Goal: Task Accomplishment & Management: Manage account settings

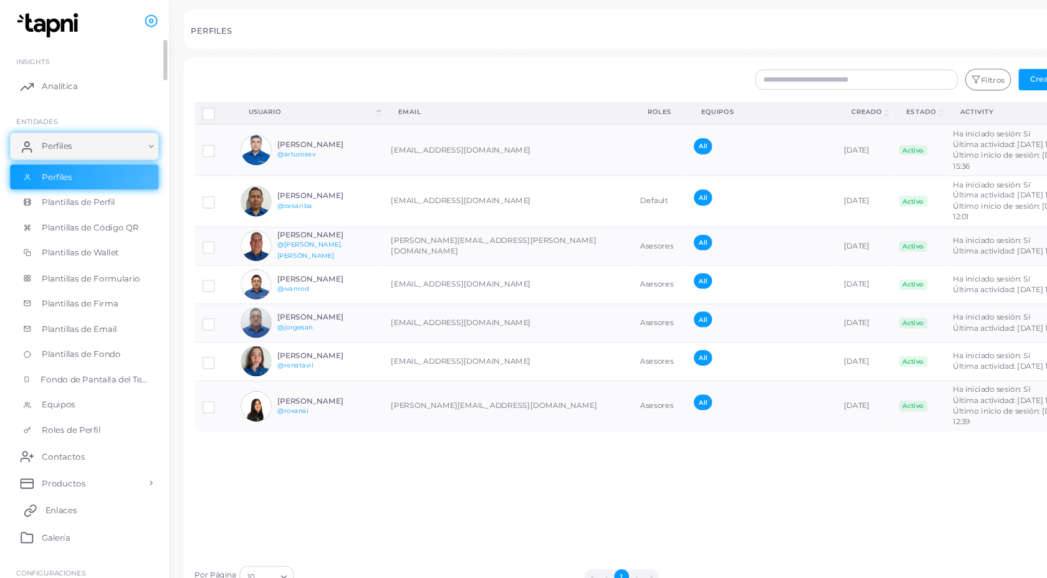
click at [59, 474] on span "Enlaces" at bounding box center [56, 471] width 29 height 11
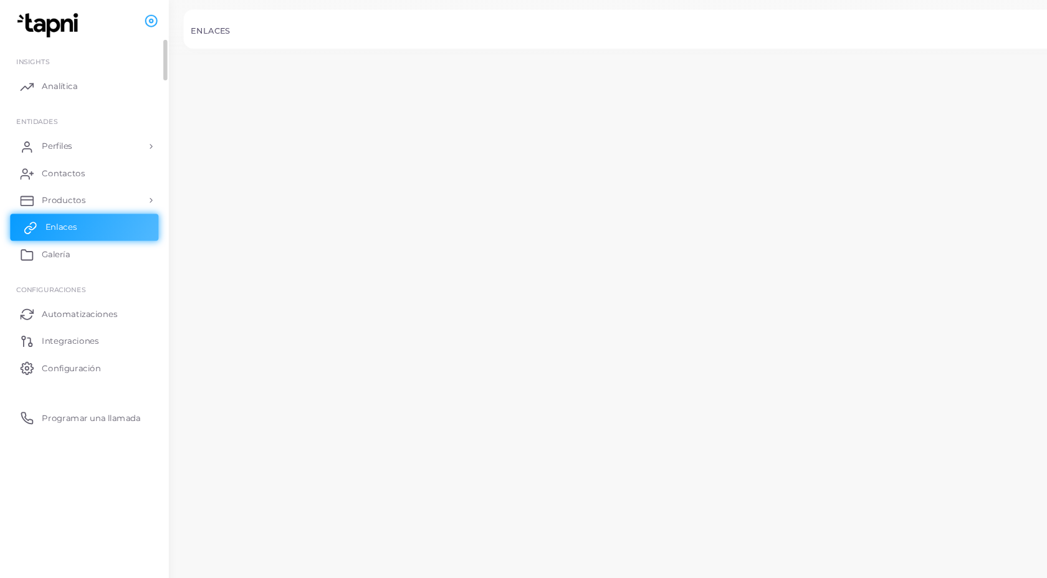
click at [59, 474] on ul "INSIGHTS Analítica ENTIDADES Perfiles Perfiles Plantillas de Perfil Plantillas …" at bounding box center [78, 311] width 156 height 548
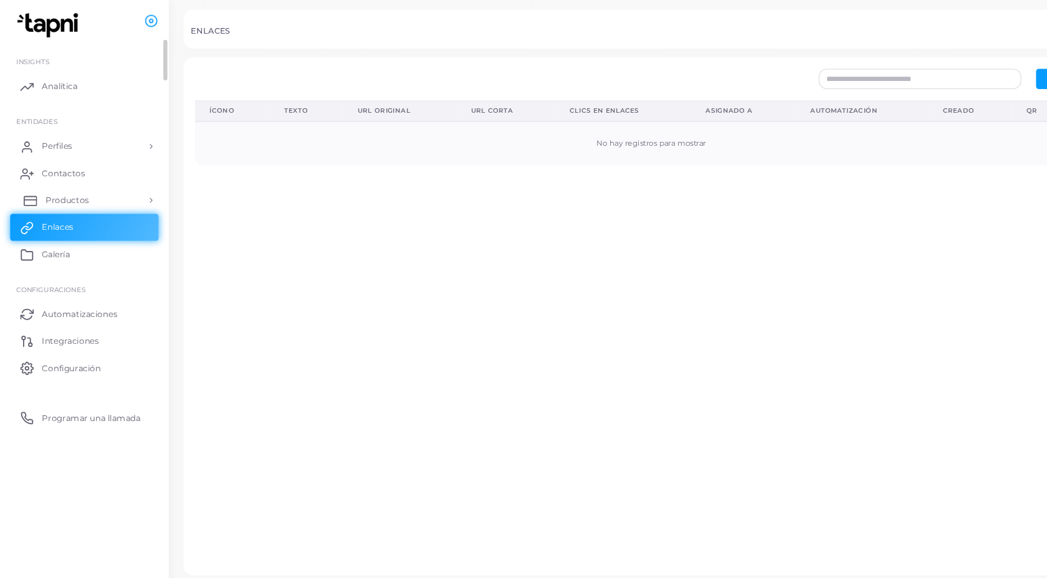
click at [70, 196] on ul "INSIGHTS Analítica ENTIDADES Perfiles Perfiles Plantillas de Perfil Plantillas …" at bounding box center [78, 220] width 156 height 367
click at [70, 184] on span "Productos" at bounding box center [62, 184] width 41 height 11
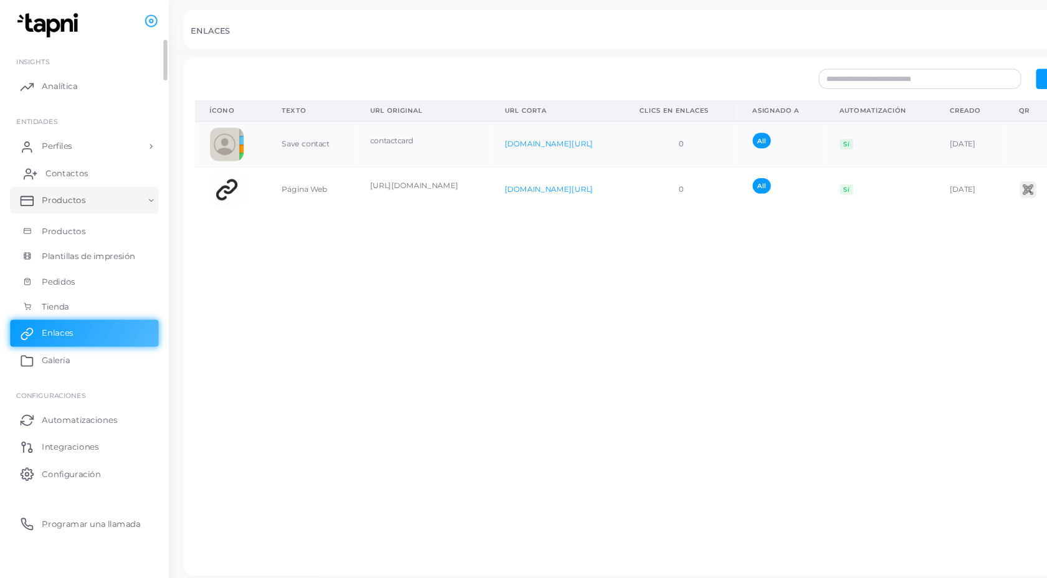
click at [78, 160] on span "Contactos" at bounding box center [62, 160] width 40 height 11
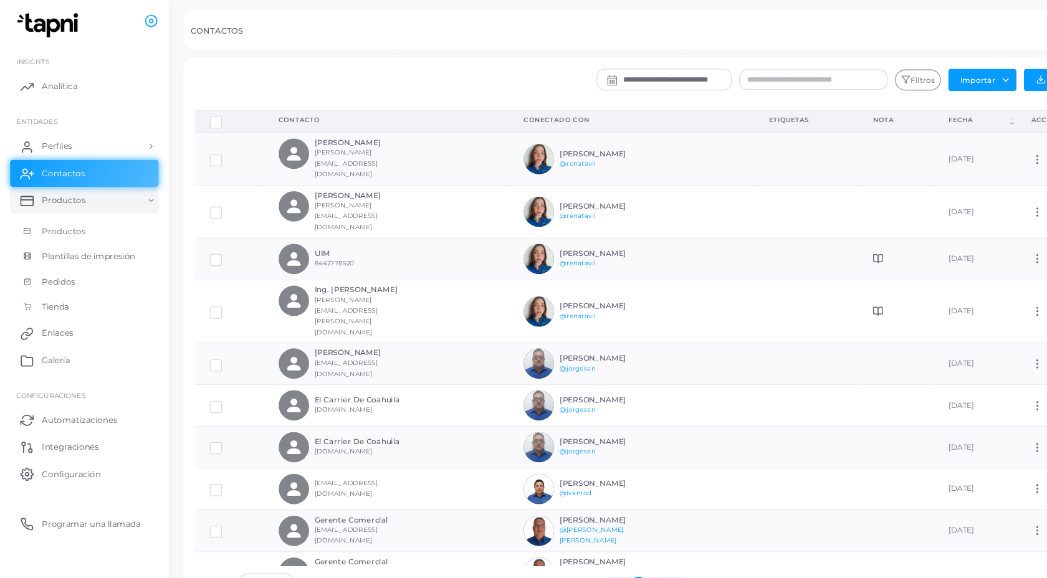
click at [317, 89] on div "**********" at bounding box center [673, 77] width 714 height 27
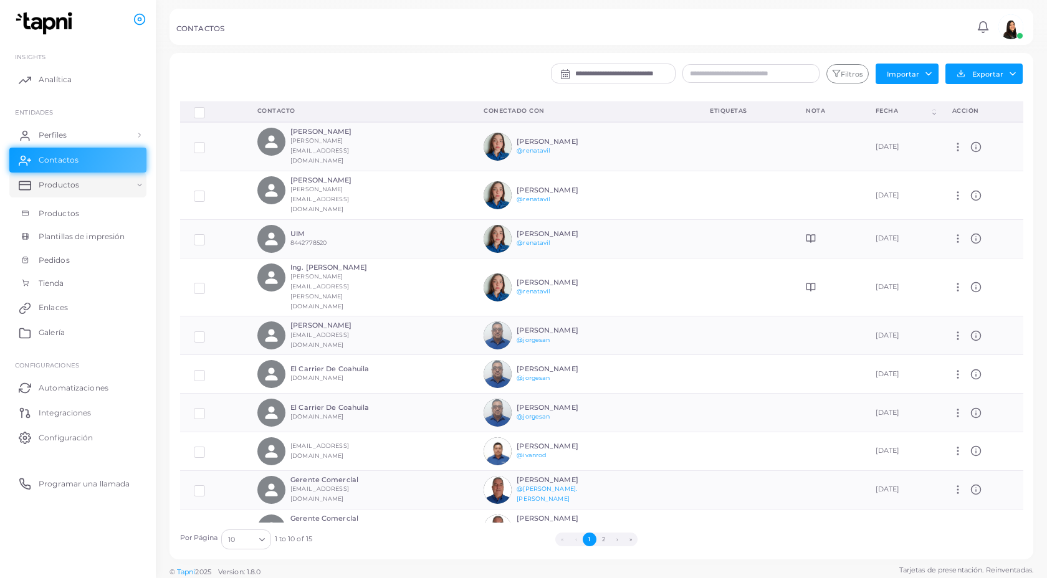
click at [390, 81] on div "**********" at bounding box center [673, 77] width 714 height 27
click at [403, 75] on div "**********" at bounding box center [673, 77] width 714 height 27
click at [63, 210] on span "Productos" at bounding box center [62, 213] width 41 height 11
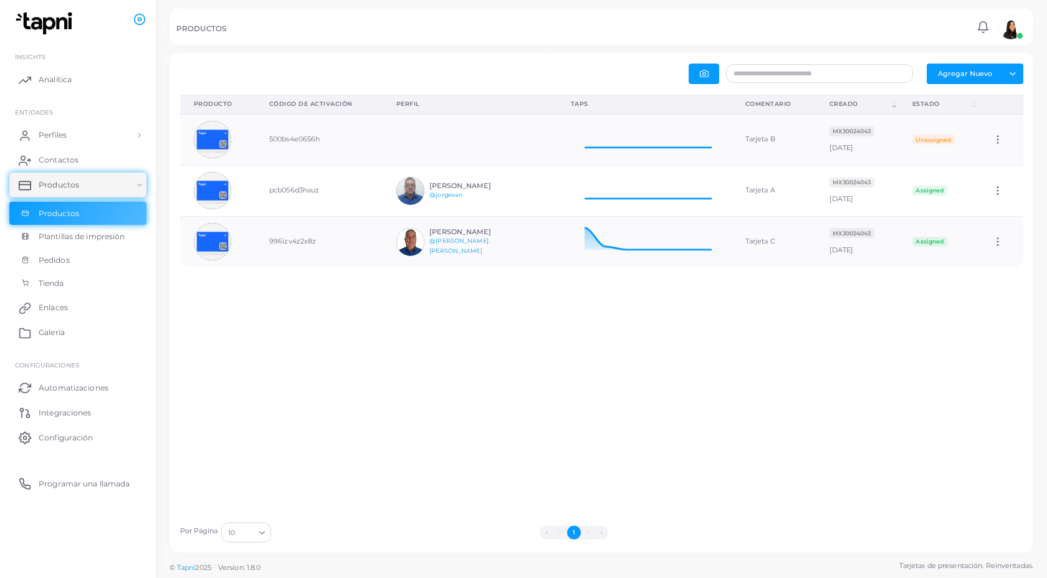
scroll to position [50, 175]
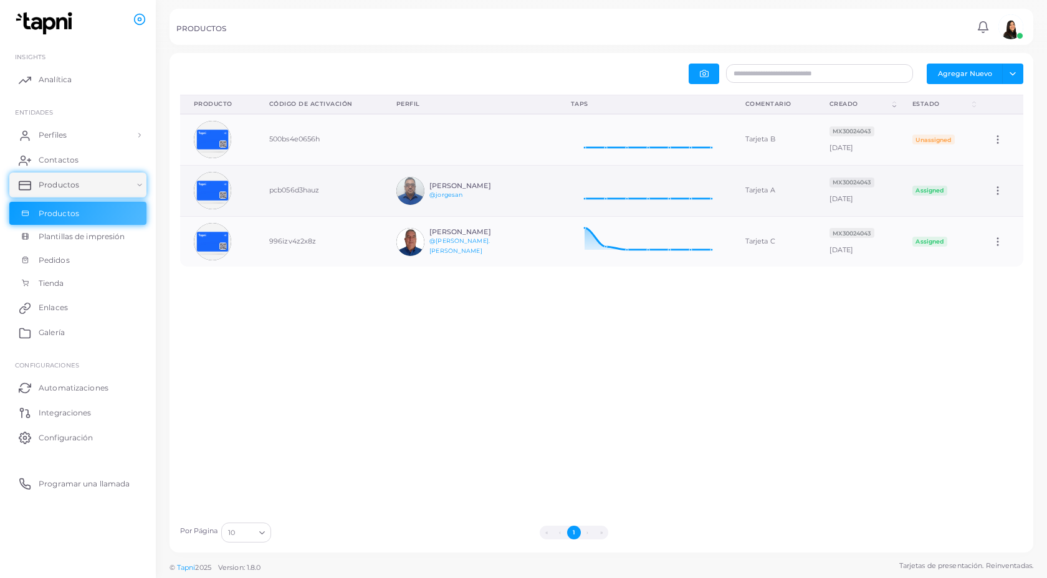
click at [466, 193] on div "Jorge Sánchez @jorgesan" at bounding box center [475, 191] width 92 height 18
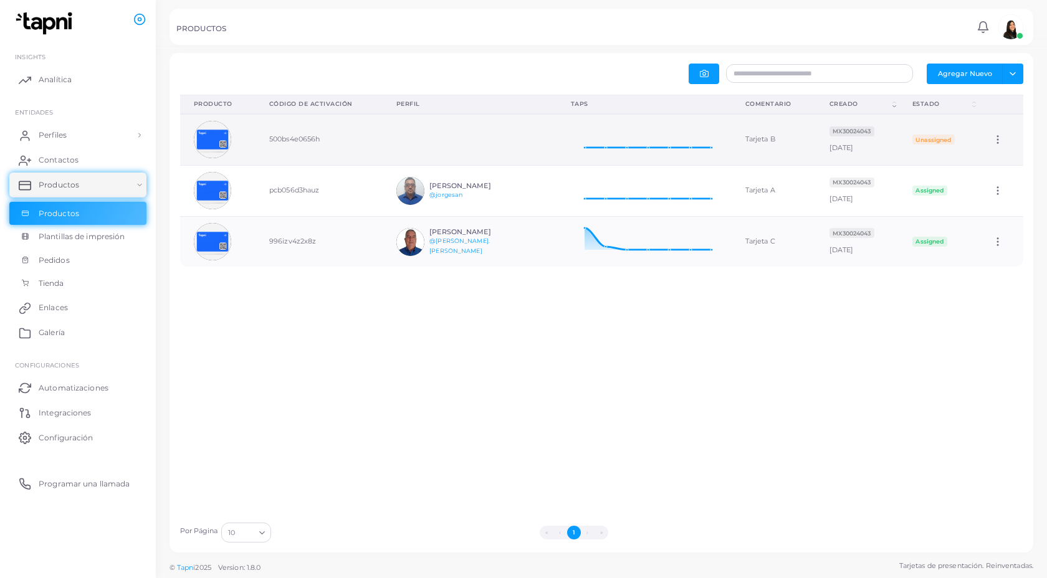
click at [468, 145] on td at bounding box center [470, 139] width 175 height 51
click at [752, 132] on td "Tarjeta B" at bounding box center [774, 139] width 84 height 51
click at [1003, 136] on icon at bounding box center [997, 139] width 11 height 11
click at [1002, 146] on span "Edit" at bounding box center [995, 151] width 13 height 10
type input "*********"
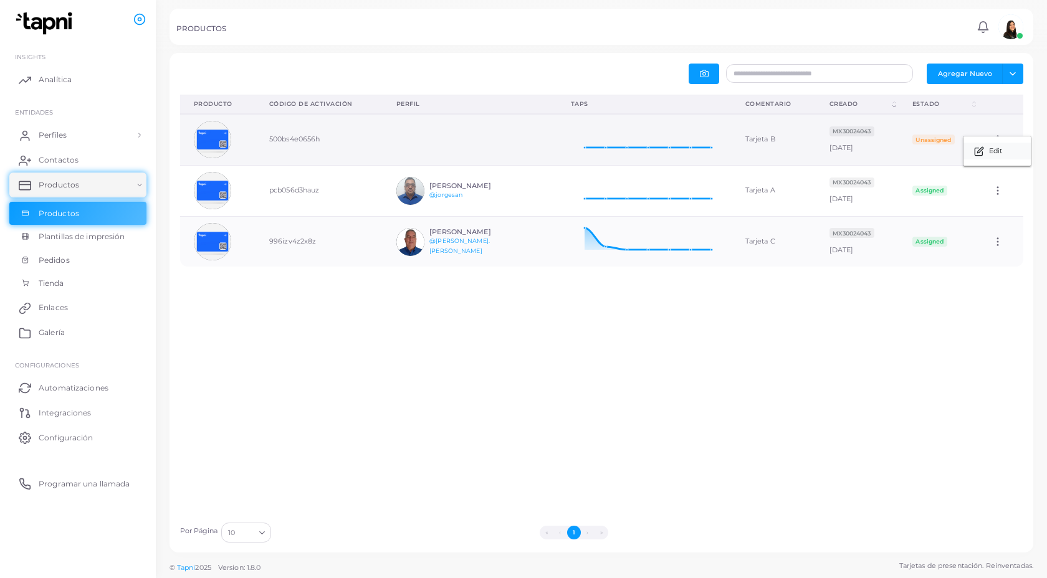
scroll to position [1, 1]
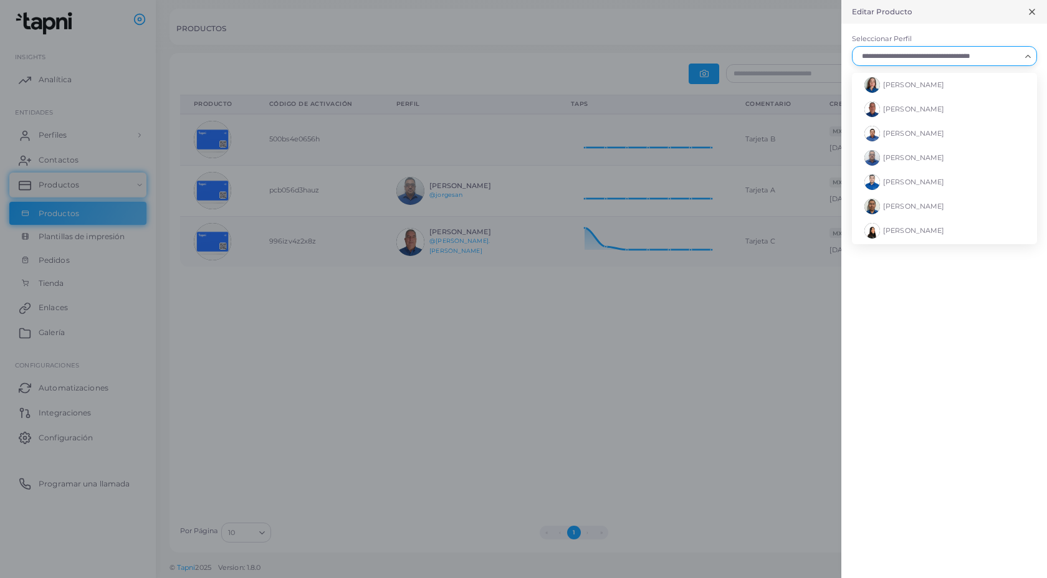
click at [972, 56] on input "Seleccionar Perfil" at bounding box center [939, 56] width 163 height 14
click at [949, 131] on li "[PERSON_NAME]" at bounding box center [944, 134] width 185 height 24
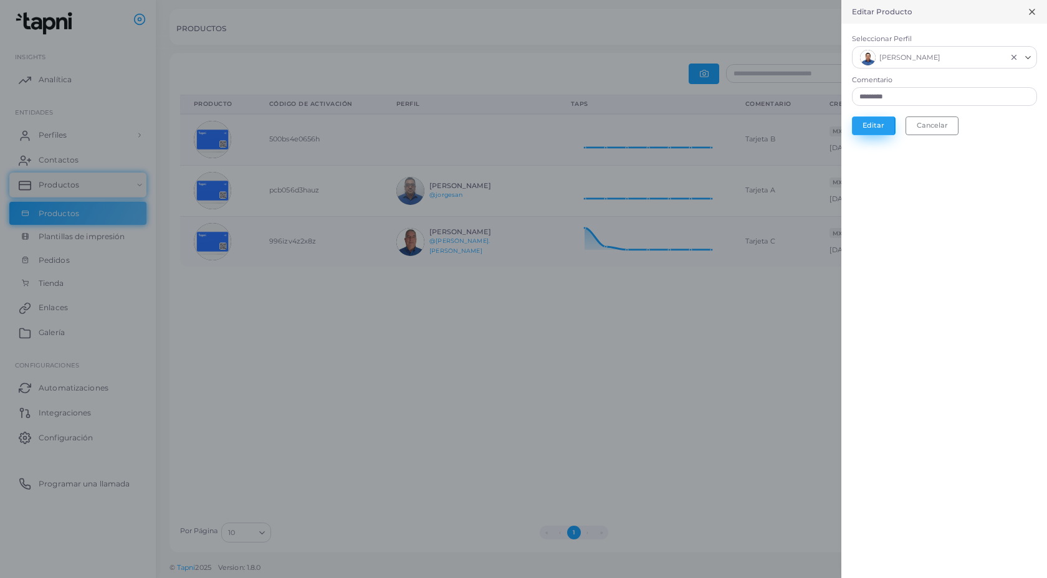
click at [884, 134] on button "Editar" at bounding box center [874, 126] width 44 height 19
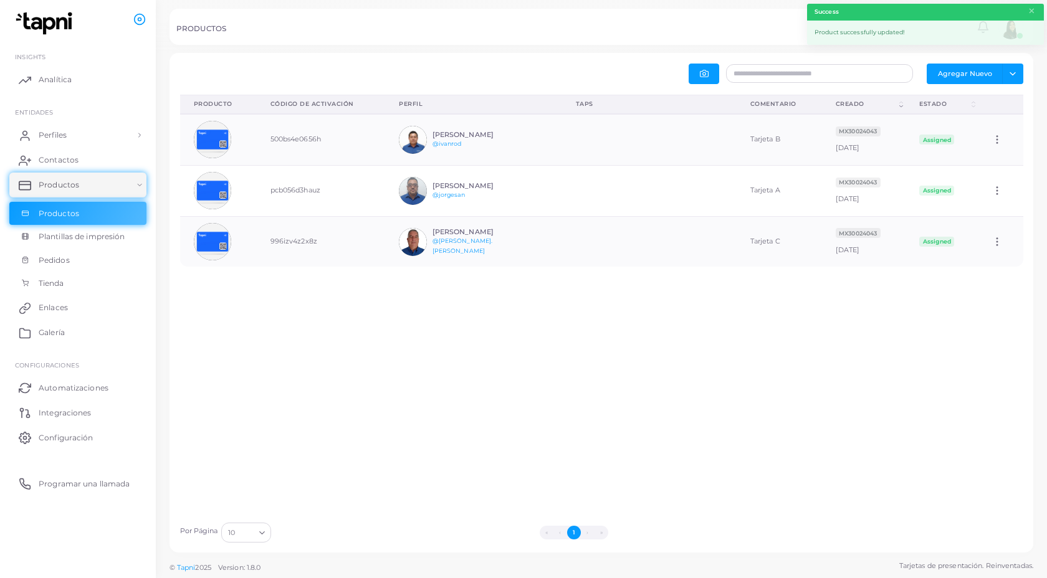
scroll to position [50, 175]
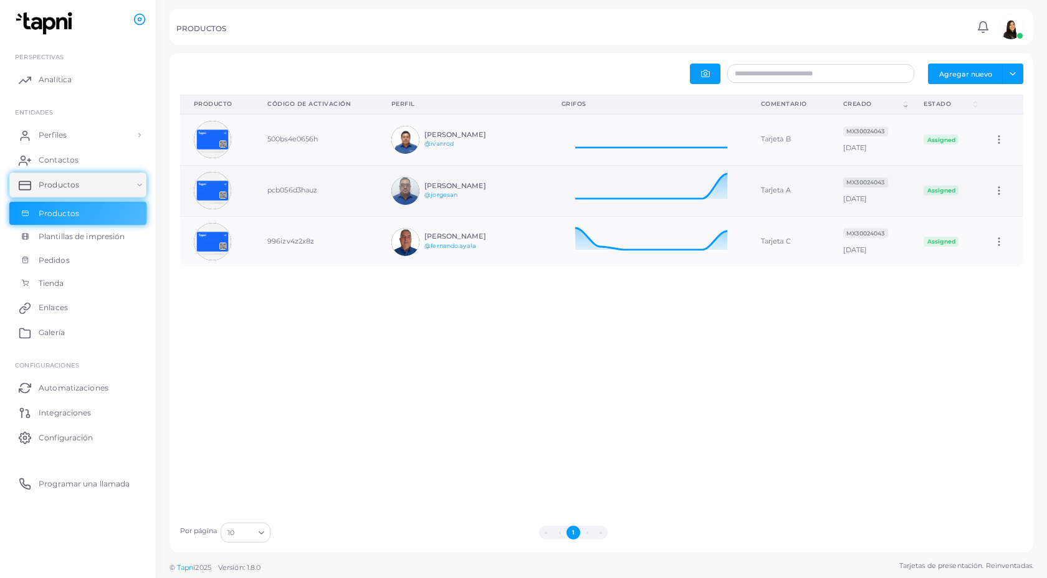
scroll to position [50, 199]
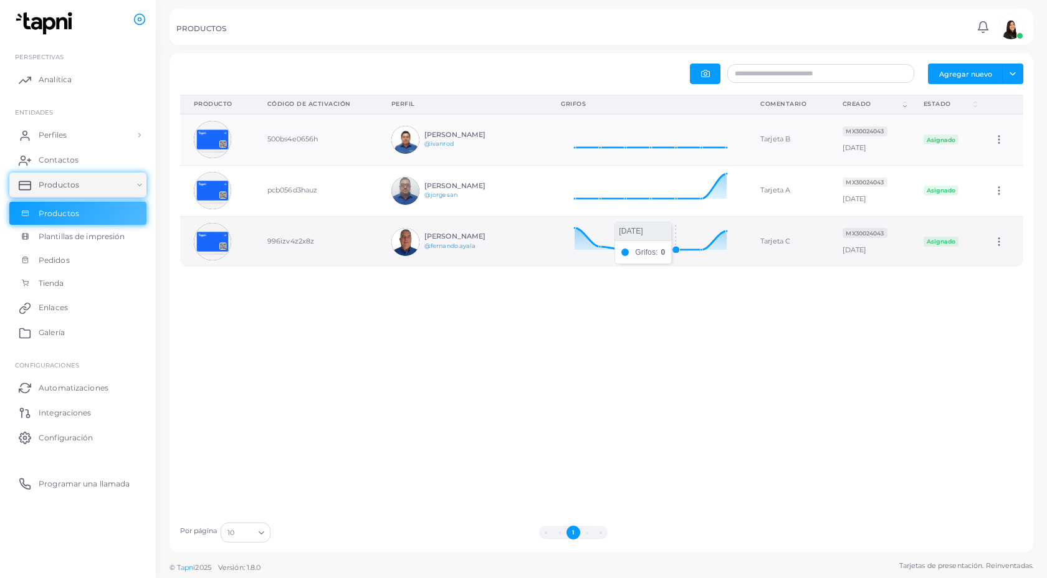
click at [661, 235] on icon at bounding box center [647, 237] width 172 height 31
click at [561, 241] on icon at bounding box center [647, 237] width 172 height 31
click at [270, 236] on td "996izv4z2x8z" at bounding box center [316, 241] width 124 height 50
click at [272, 239] on font "996izv4z2x8z" at bounding box center [290, 241] width 47 height 9
click at [57, 214] on font "Productos" at bounding box center [62, 213] width 41 height 9
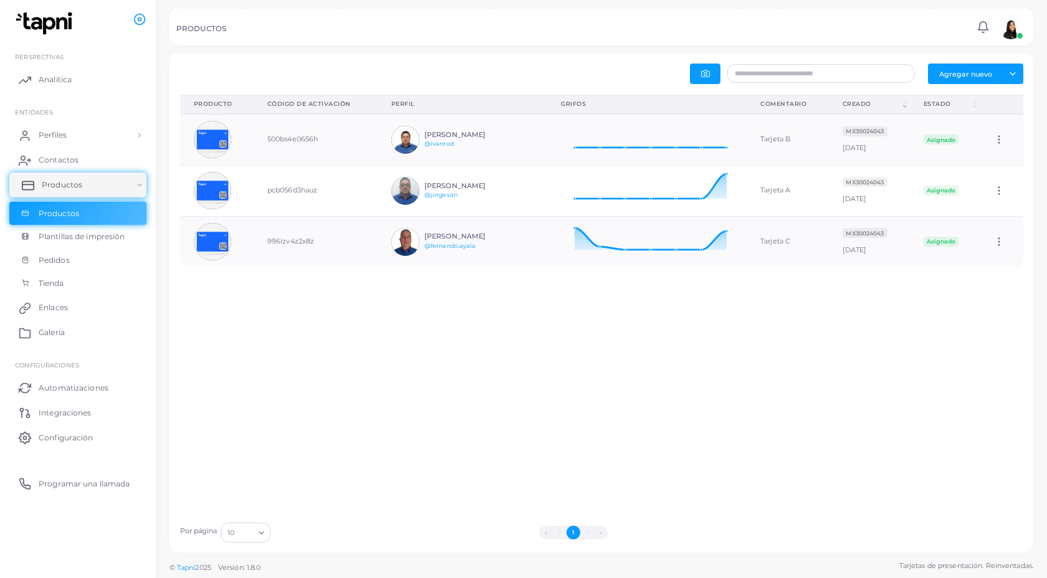
click at [56, 182] on font "Productos" at bounding box center [62, 184] width 41 height 9
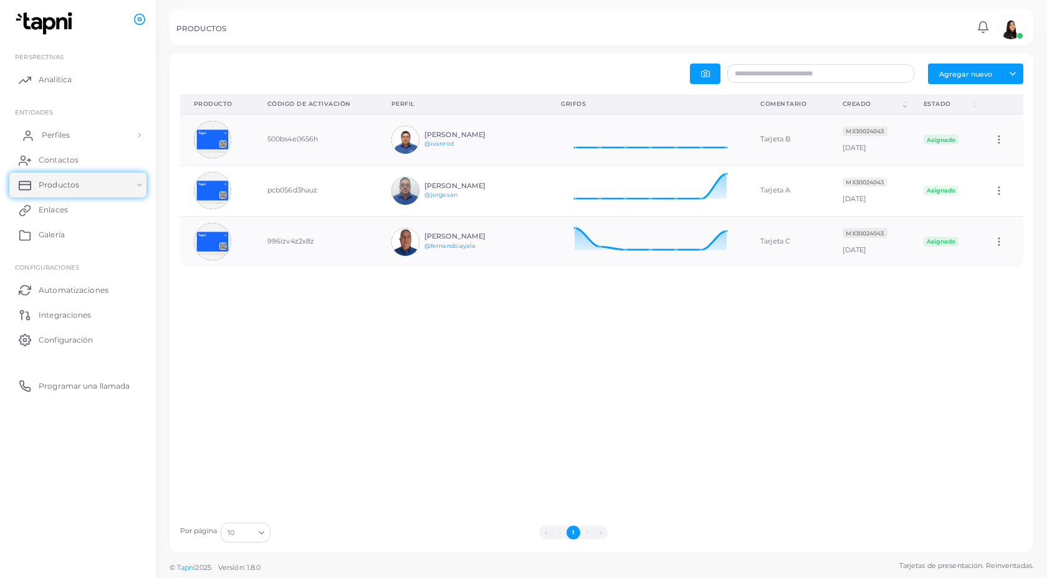
click at [39, 135] on link "Perfiles" at bounding box center [77, 135] width 137 height 25
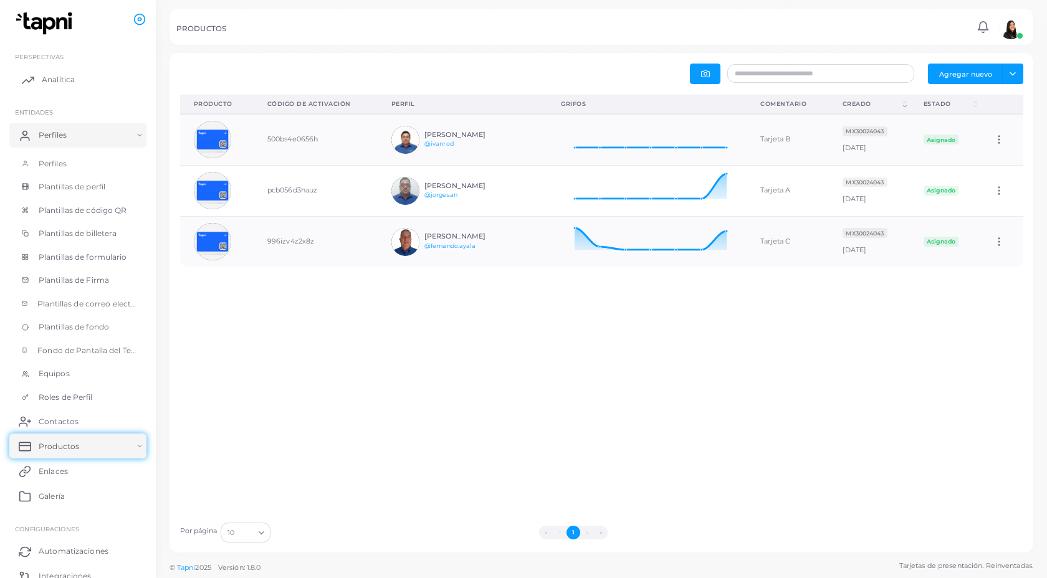
click at [50, 90] on link "Analítica" at bounding box center [77, 79] width 137 height 25
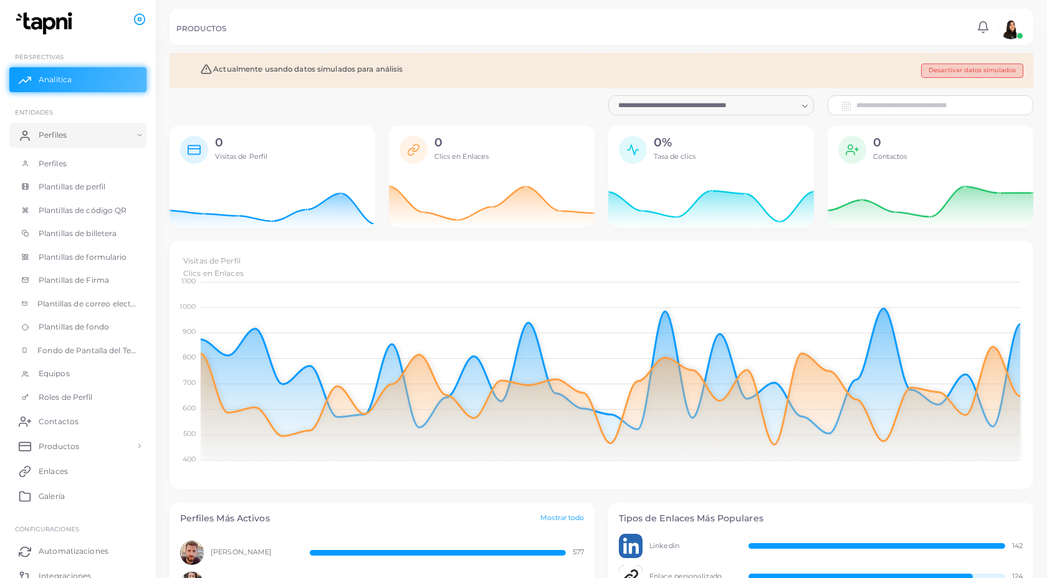
click at [989, 76] on button "Desactivar datos simulados" at bounding box center [972, 71] width 102 height 14
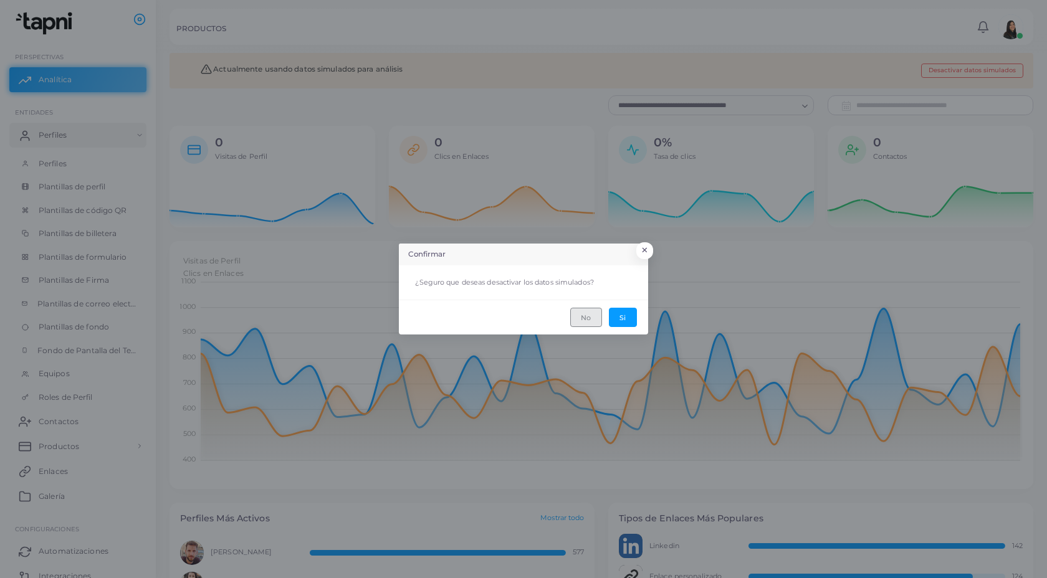
click at [582, 323] on button "No" at bounding box center [586, 317] width 32 height 19
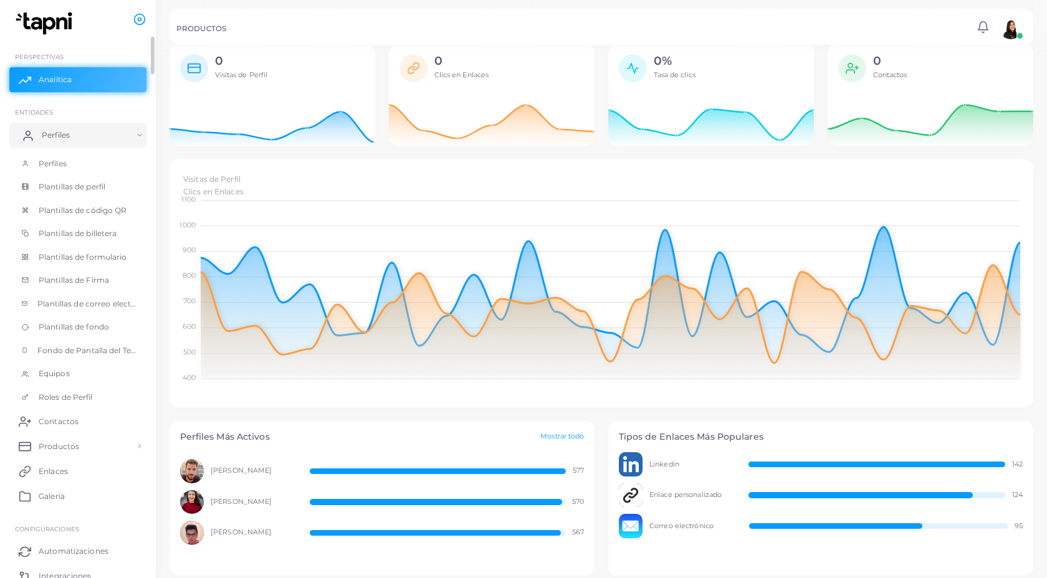
click at [145, 136] on link "Perfiles" at bounding box center [77, 135] width 137 height 25
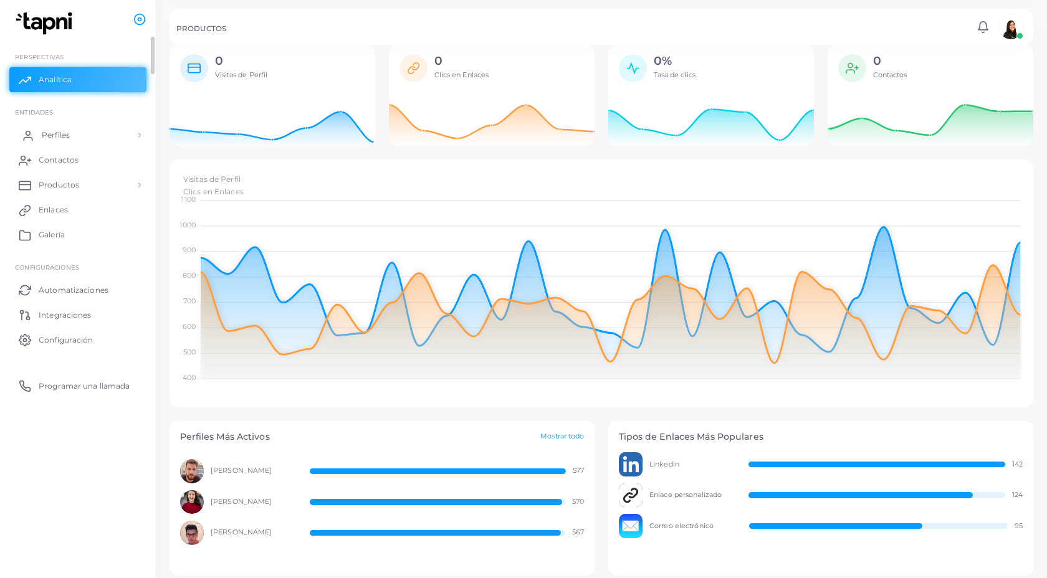
click at [145, 136] on link "Perfiles" at bounding box center [77, 135] width 137 height 25
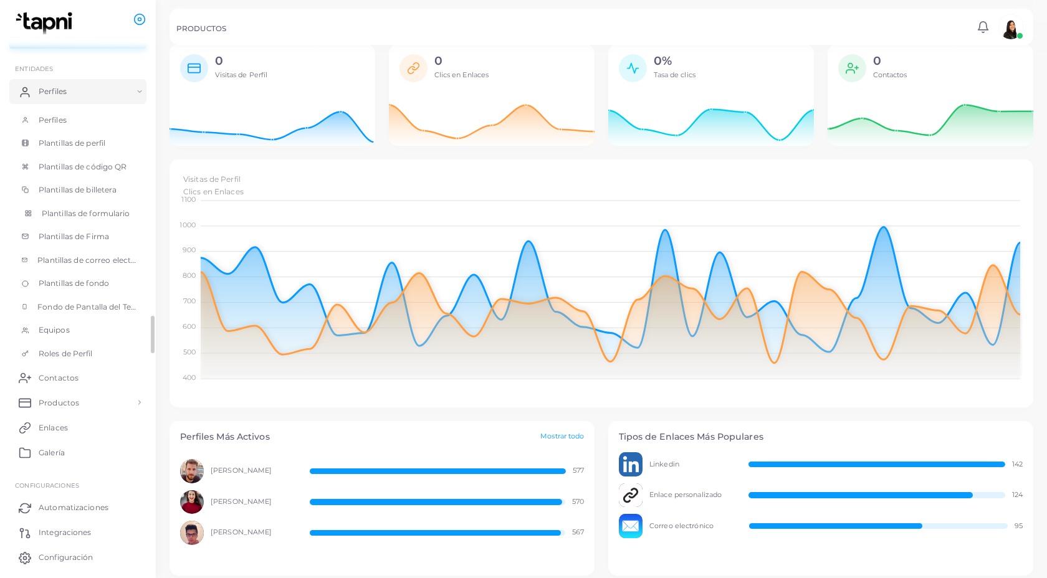
scroll to position [47, 0]
click at [83, 378] on link "Contactos" at bounding box center [77, 373] width 137 height 25
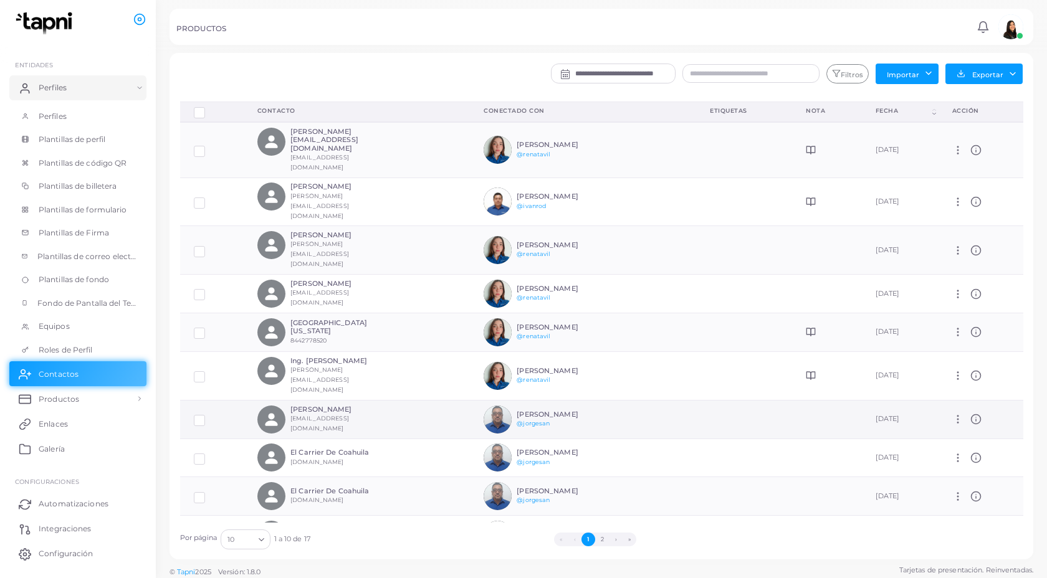
scroll to position [4, 0]
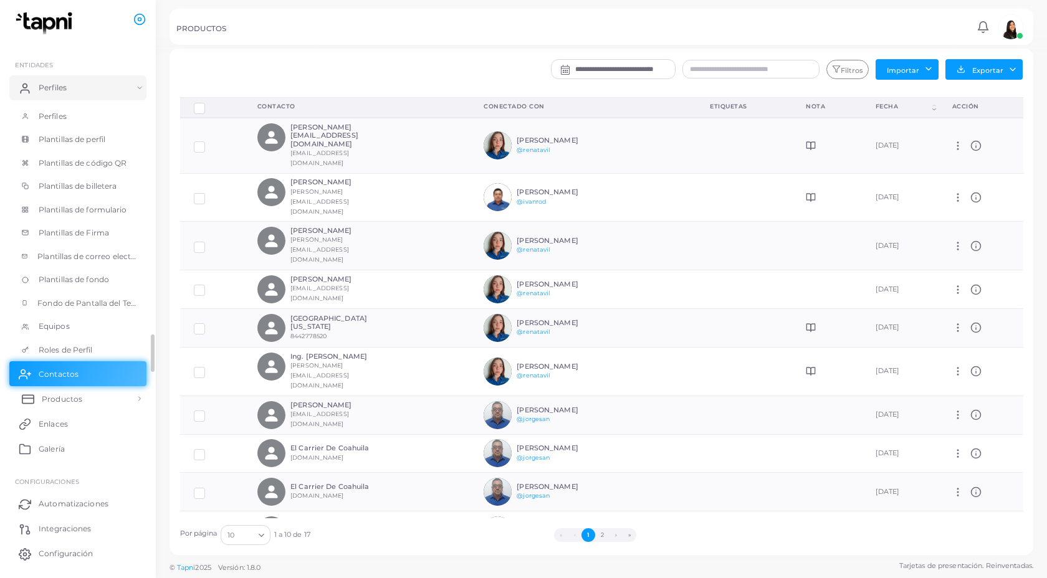
click at [110, 400] on link "Productos" at bounding box center [77, 398] width 137 height 25
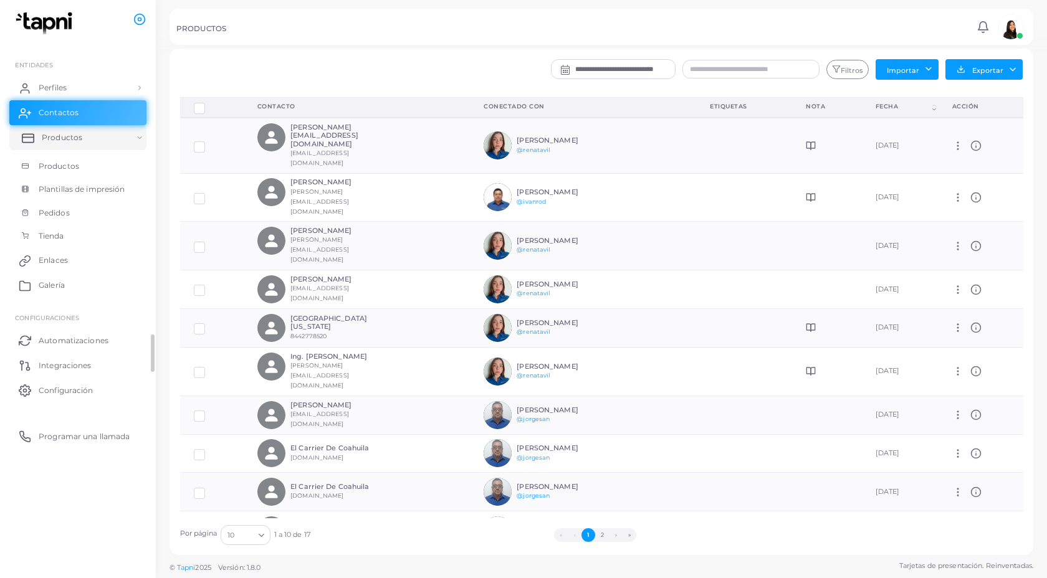
click at [62, 141] on font "Productos" at bounding box center [62, 137] width 41 height 9
click at [62, 140] on font "Productos" at bounding box center [62, 137] width 41 height 9
click at [96, 173] on link "Productos" at bounding box center [77, 167] width 137 height 24
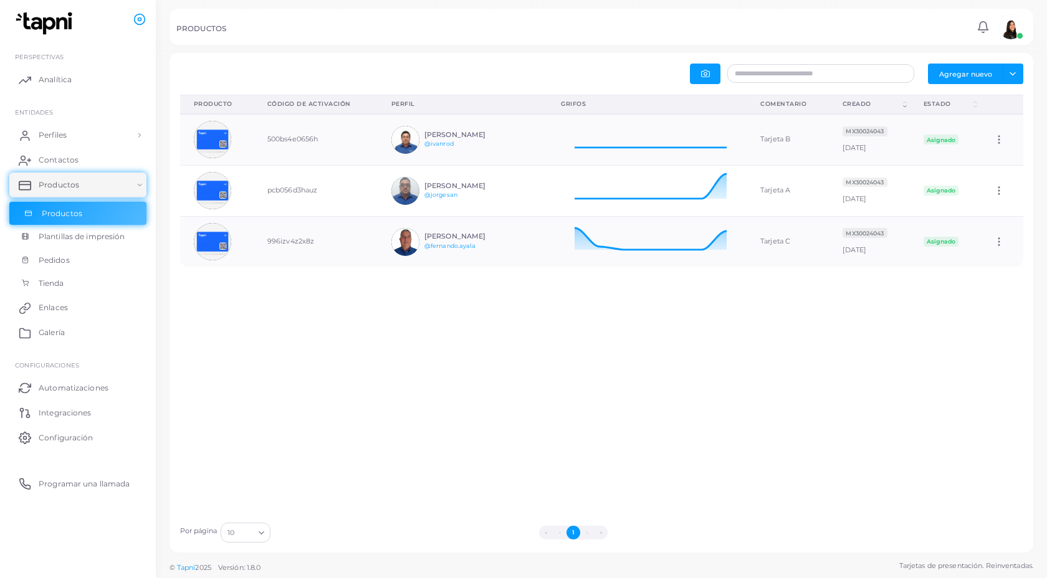
scroll to position [50, 199]
click at [609, 148] on icon at bounding box center [647, 135] width 172 height 31
click at [1000, 139] on icon at bounding box center [998, 139] width 11 height 11
click at [1000, 139] on ul "Editar" at bounding box center [997, 154] width 69 height 31
click at [910, 107] on th "Creado (Haga clic para ordenar ascendente)" at bounding box center [869, 104] width 81 height 19
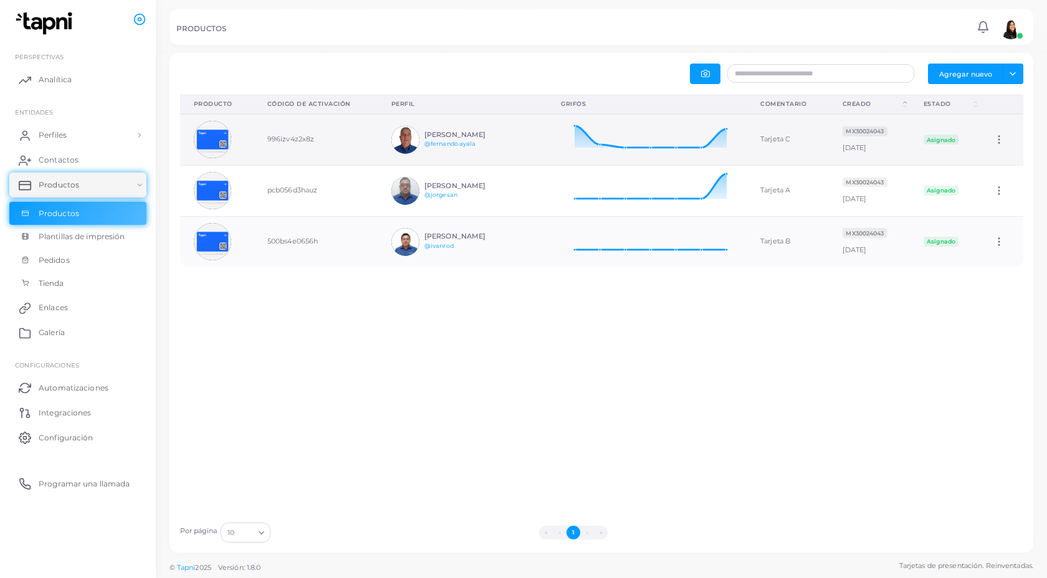
click at [424, 132] on font "[PERSON_NAME]" at bounding box center [454, 134] width 61 height 9
click at [410, 135] on div "[PERSON_NAME] @[PERSON_NAME].ayala" at bounding box center [453, 140] width 125 height 28
click at [391, 135] on img at bounding box center [405, 140] width 28 height 28
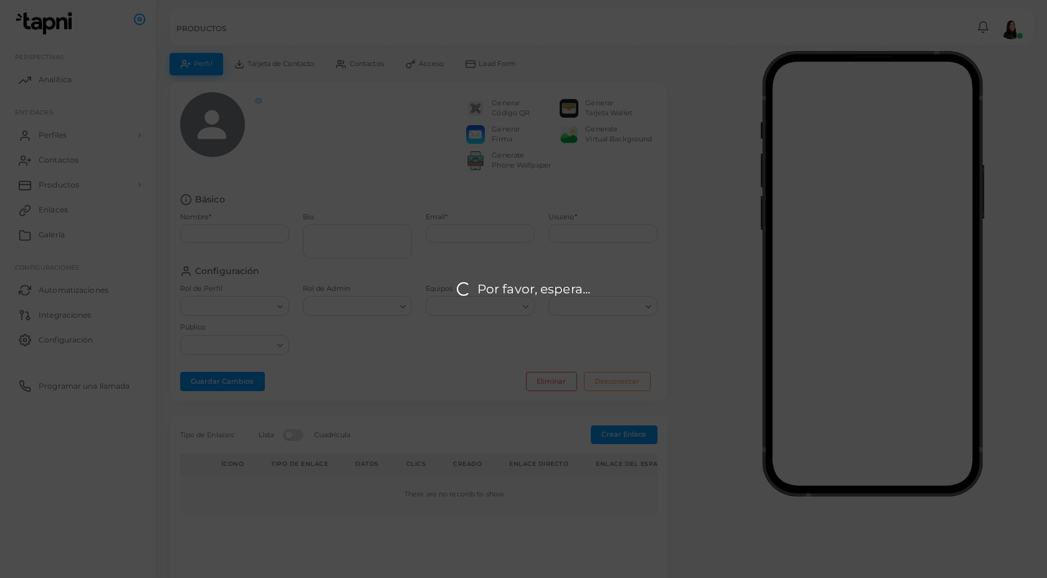
type input "**********"
type textarea "**********"
type input "**********"
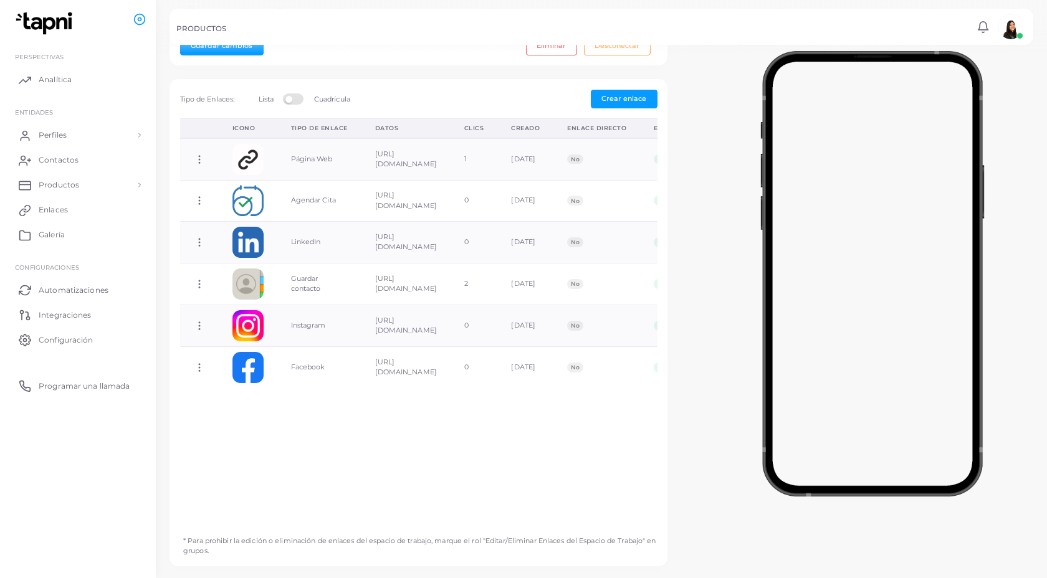
scroll to position [371, 0]
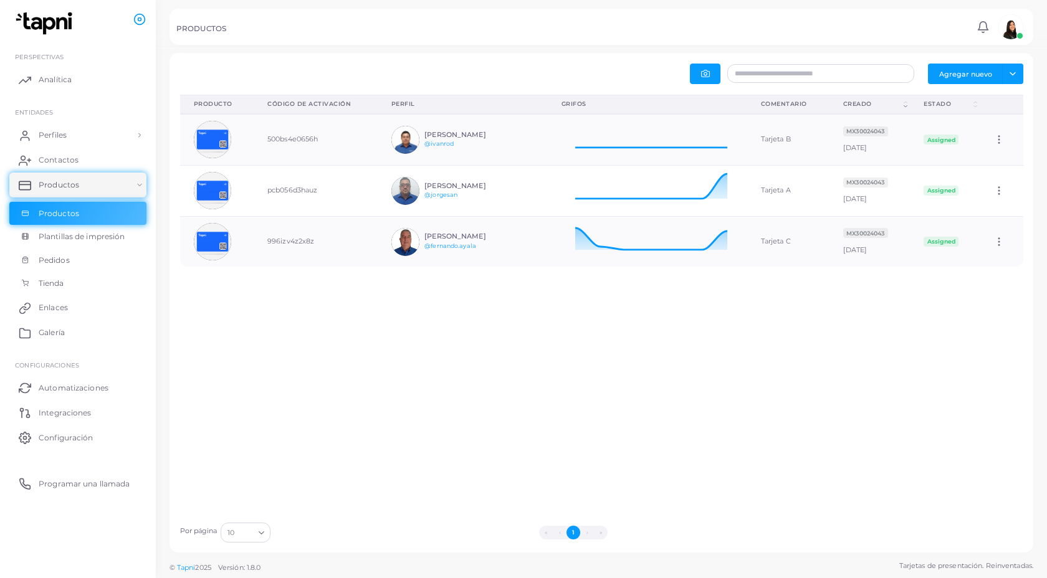
scroll to position [50, 199]
